Goal: Information Seeking & Learning: Learn about a topic

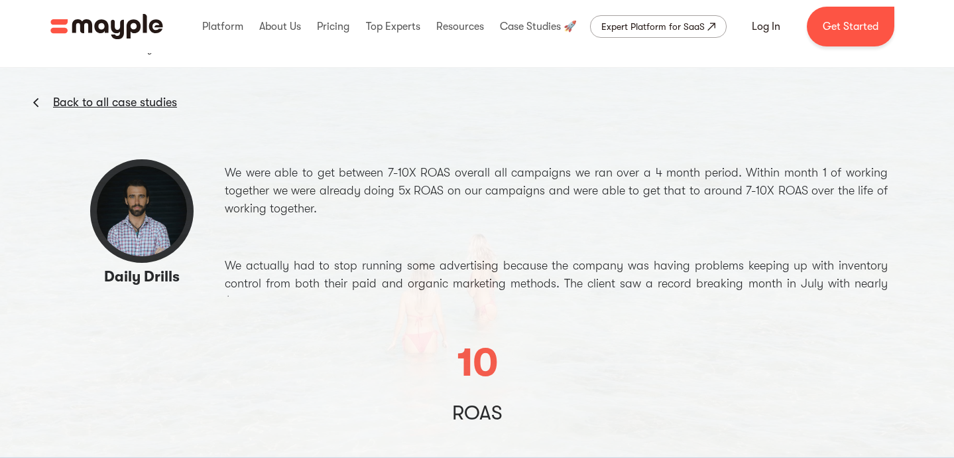
scroll to position [66, 0]
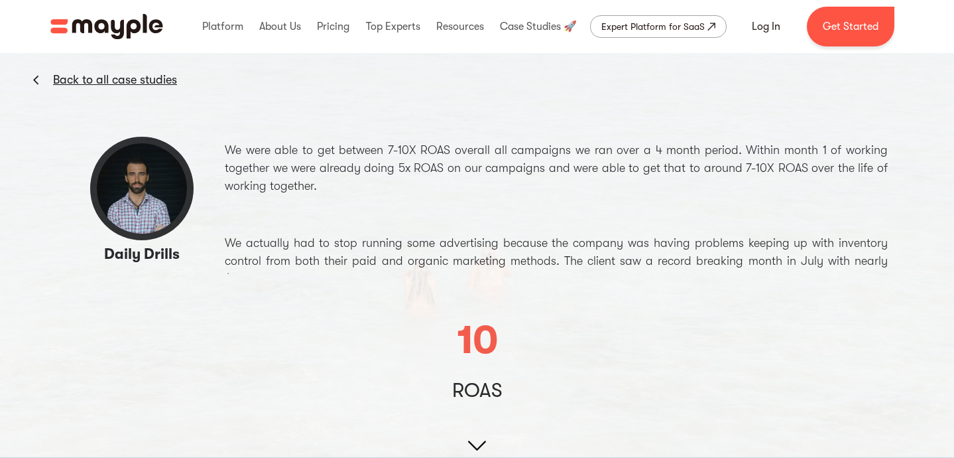
click at [367, 164] on img at bounding box center [477, 226] width 954 height 536
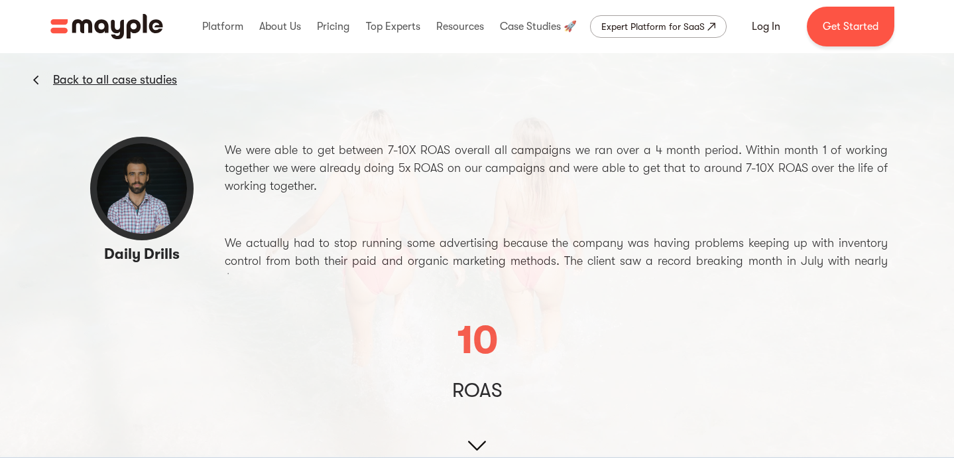
click at [367, 164] on img at bounding box center [477, 226] width 954 height 536
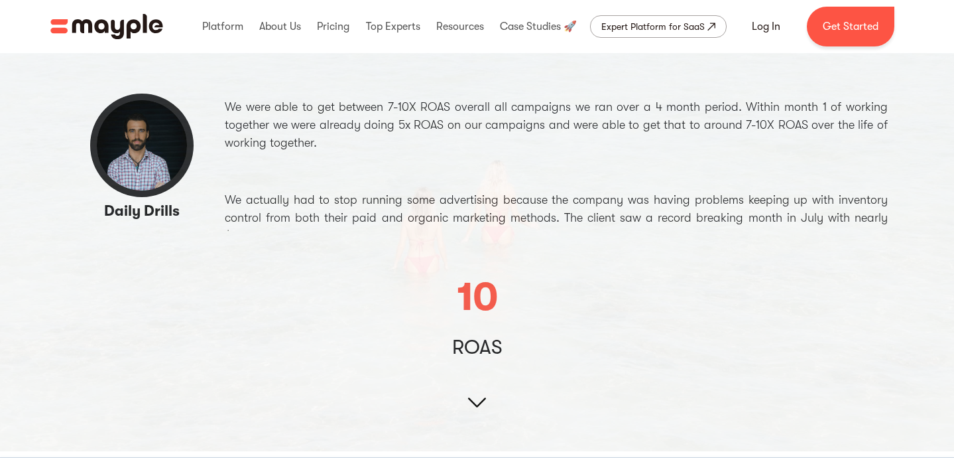
scroll to position [133, 0]
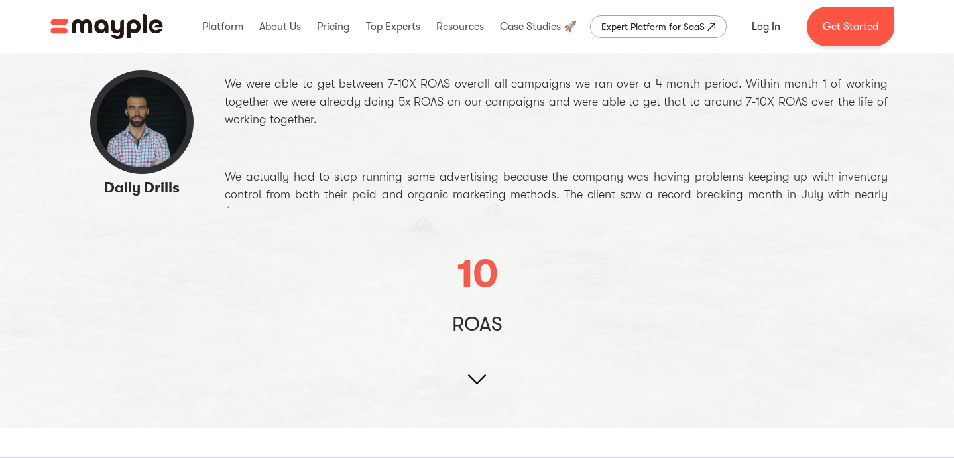
click at [423, 197] on img at bounding box center [477, 159] width 954 height 536
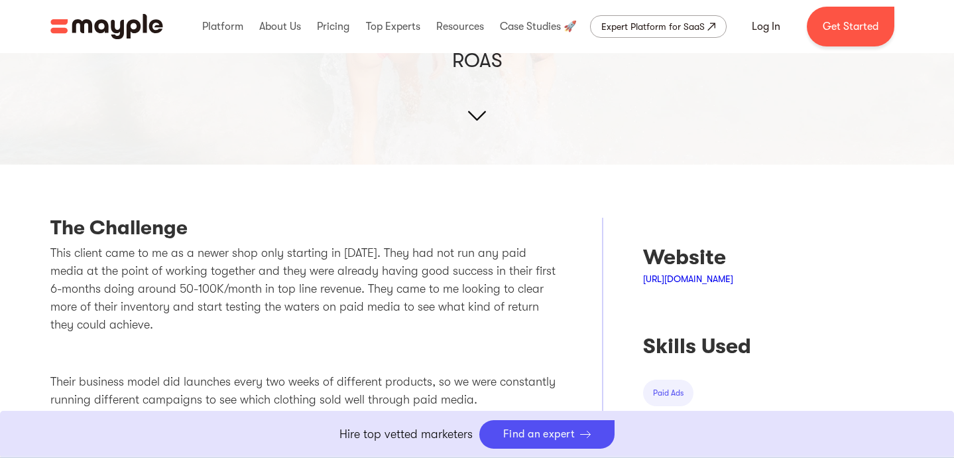
scroll to position [462, 0]
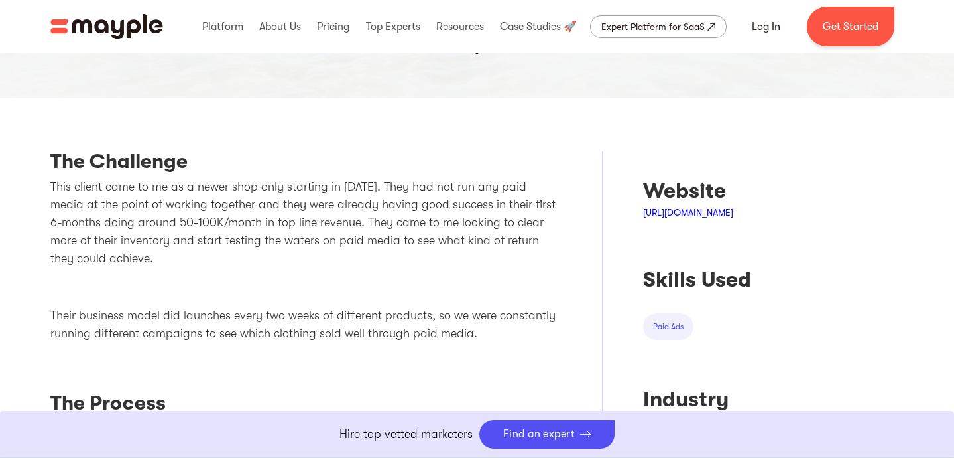
click at [403, 221] on p "This client came to me as a newer shop only starting in [DATE]. They had not ru…" at bounding box center [306, 223] width 513 height 90
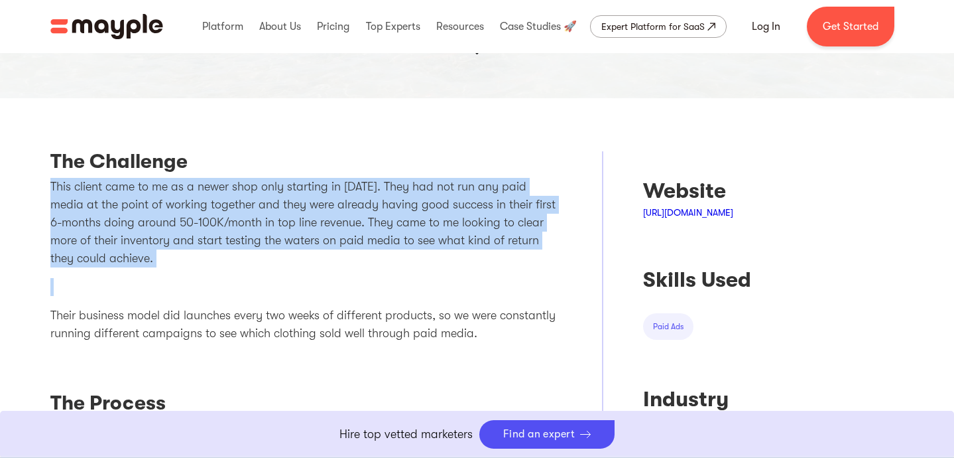
click at [403, 221] on p "This client came to me as a newer shop only starting in [DATE]. They had not ru…" at bounding box center [306, 223] width 513 height 90
click at [404, 231] on p "This client came to me as a newer shop only starting in [DATE]. They had not ru…" at bounding box center [306, 223] width 513 height 90
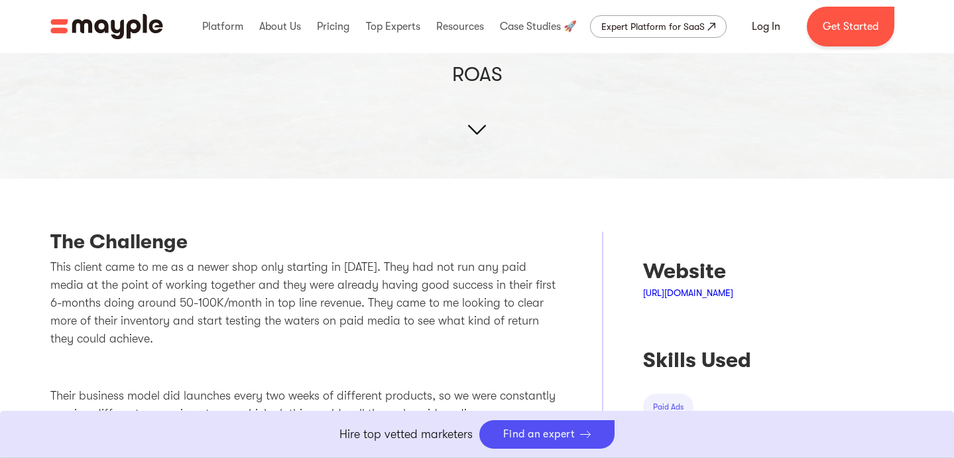
scroll to position [464, 0]
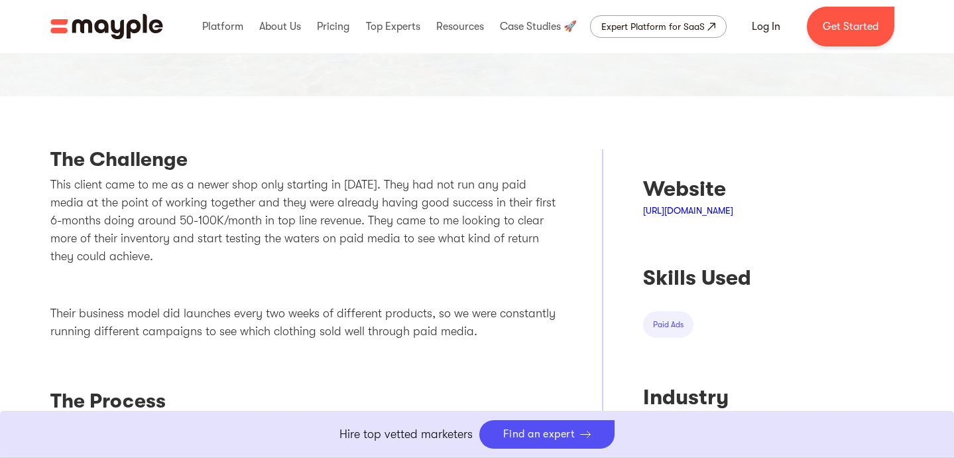
click at [412, 229] on p "This client came to me as a newer shop only starting in [DATE]. They had not ru…" at bounding box center [306, 221] width 513 height 90
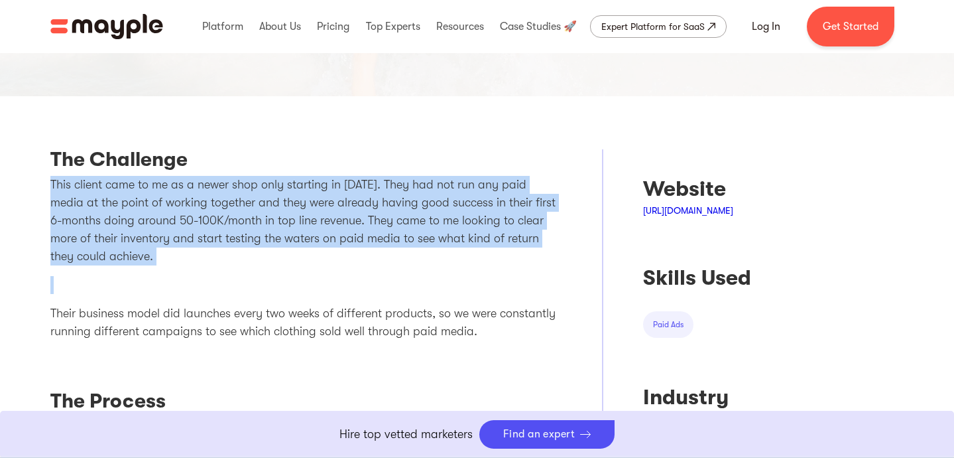
click at [412, 238] on p "This client came to me as a newer shop only starting in [DATE]. They had not ru…" at bounding box center [306, 221] width 513 height 90
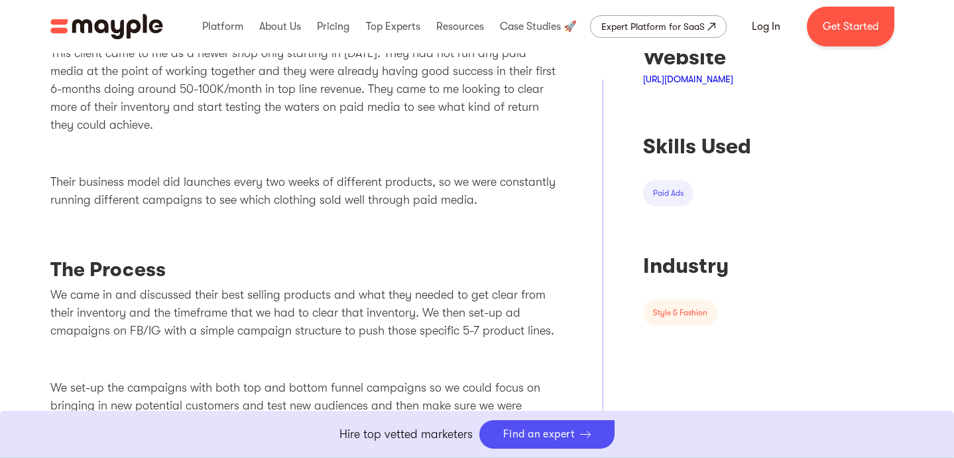
scroll to position [597, 0]
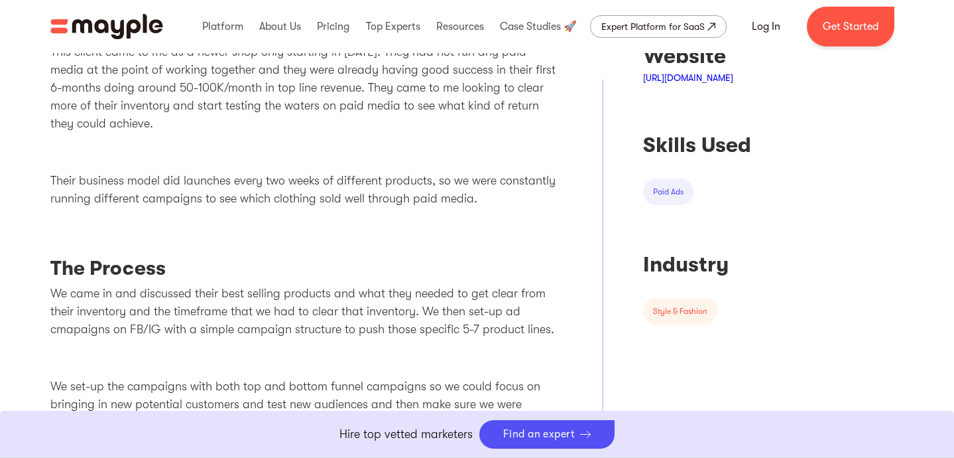
click at [325, 95] on p "This client came to me as a newer shop only starting in [DATE]. They had not ru…" at bounding box center [306, 88] width 513 height 90
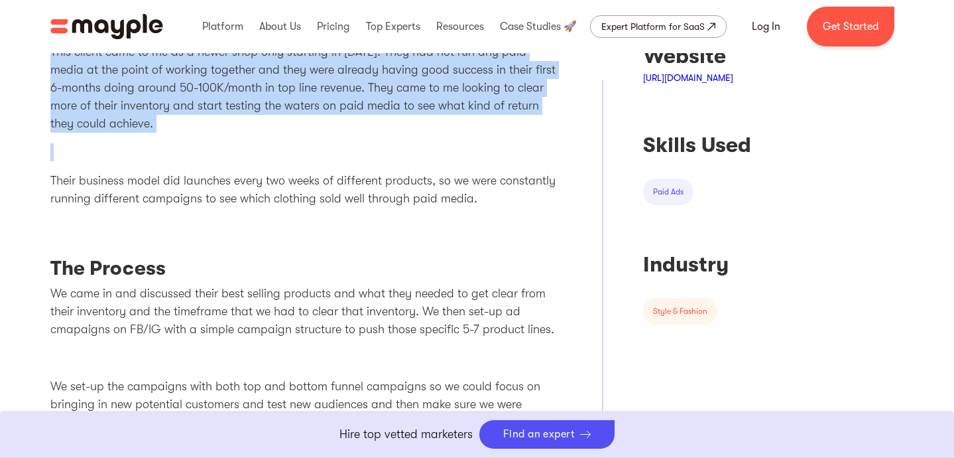
click at [325, 95] on p "This client came to me as a newer shop only starting in [DATE]. They had not ru…" at bounding box center [306, 88] width 513 height 90
click at [329, 109] on p "This client came to me as a newer shop only starting in [DATE]. They had not ru…" at bounding box center [306, 88] width 513 height 90
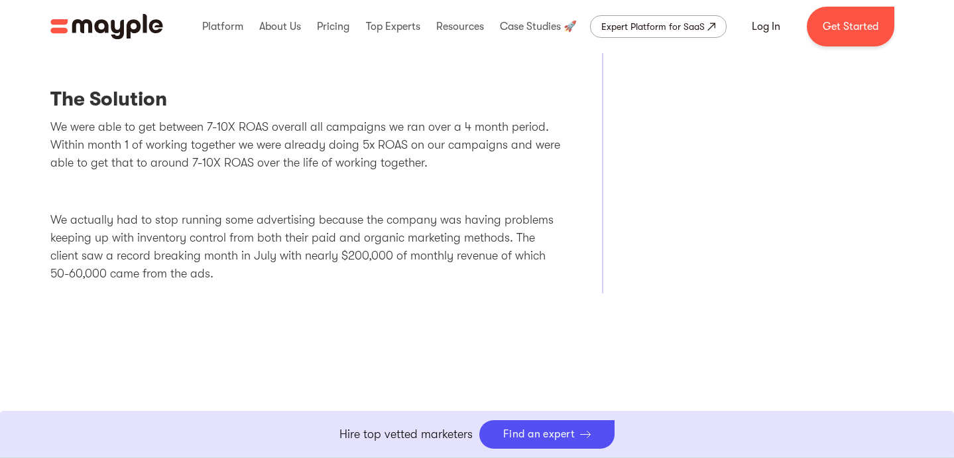
scroll to position [1061, 0]
